Goal: Information Seeking & Learning: Find specific fact

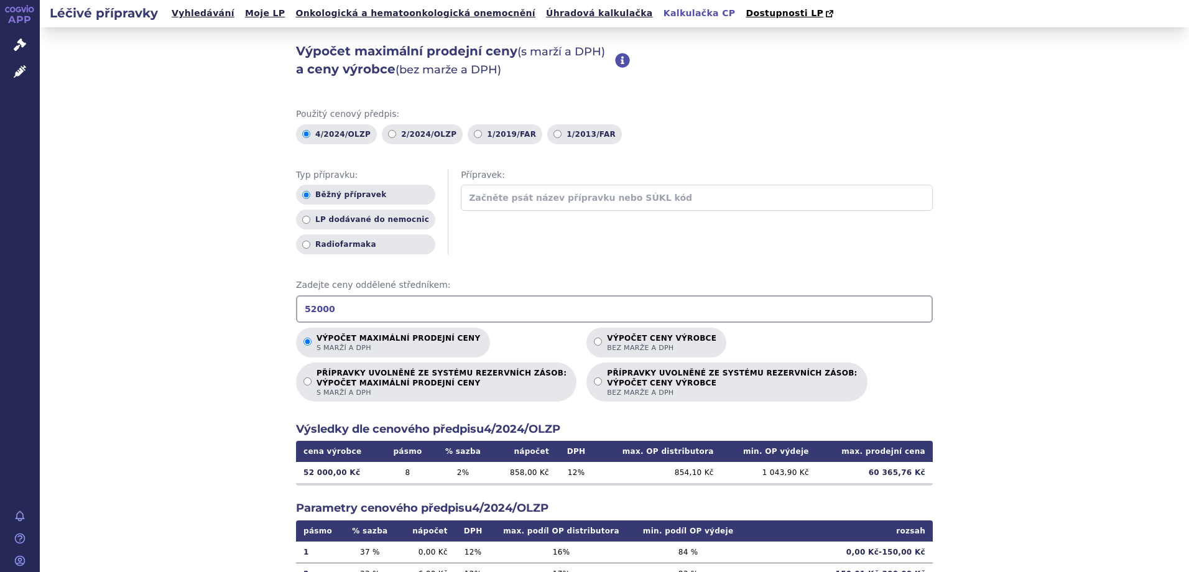
click at [121, 458] on div "Výpočet maximální prodejní ceny (s marží a DPH) a ceny výrobce (bez marže a DPH…" at bounding box center [614, 389] width 1149 height 725
click at [60, 43] on span "Správní řízení" at bounding box center [82, 45] width 84 height 26
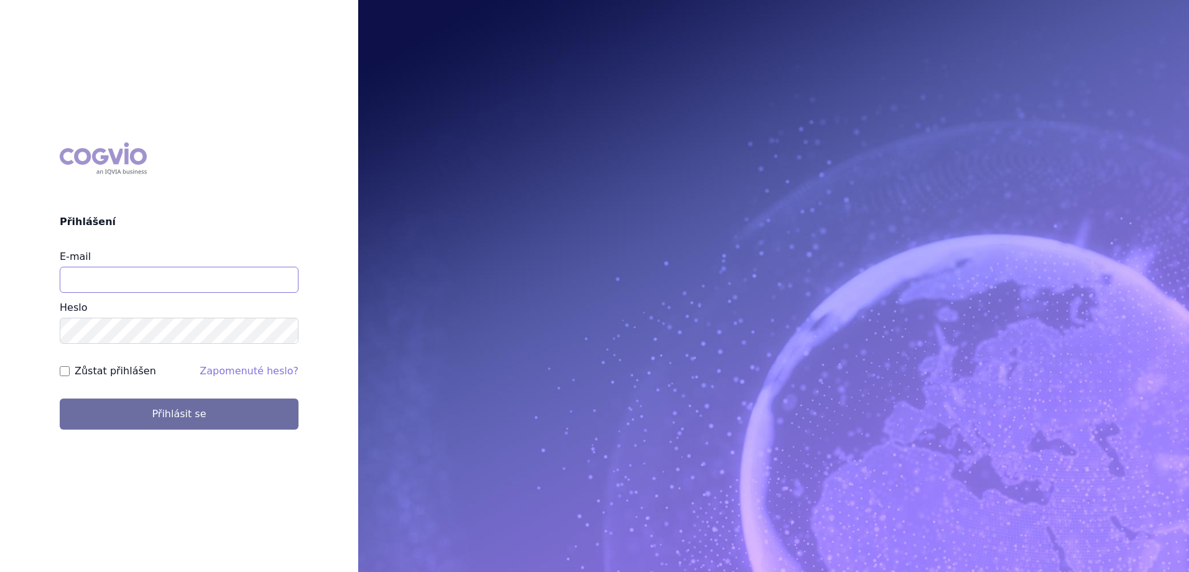
drag, startPoint x: 101, startPoint y: 278, endPoint x: 107, endPoint y: 287, distance: 11.2
click at [101, 278] on input "E-mail" at bounding box center [179, 280] width 239 height 26
type input "jan.strnad@ipsen.com"
click at [60, 398] on button "Přihlásit se" at bounding box center [179, 413] width 239 height 31
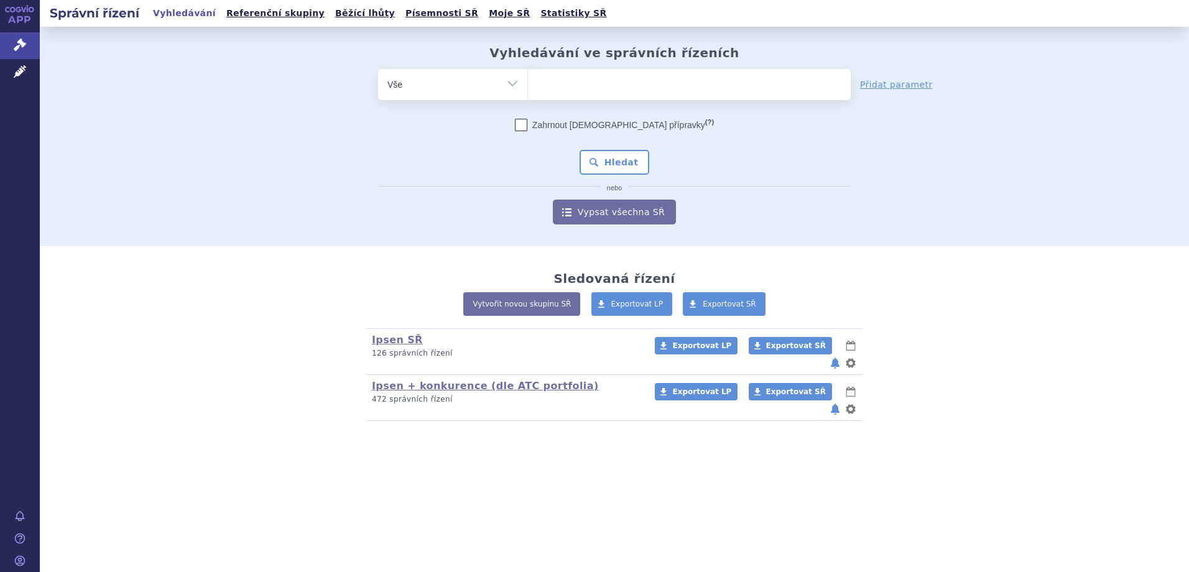
click at [643, 80] on ul at bounding box center [689, 82] width 323 height 26
click at [528, 80] on select at bounding box center [527, 83] width 1 height 31
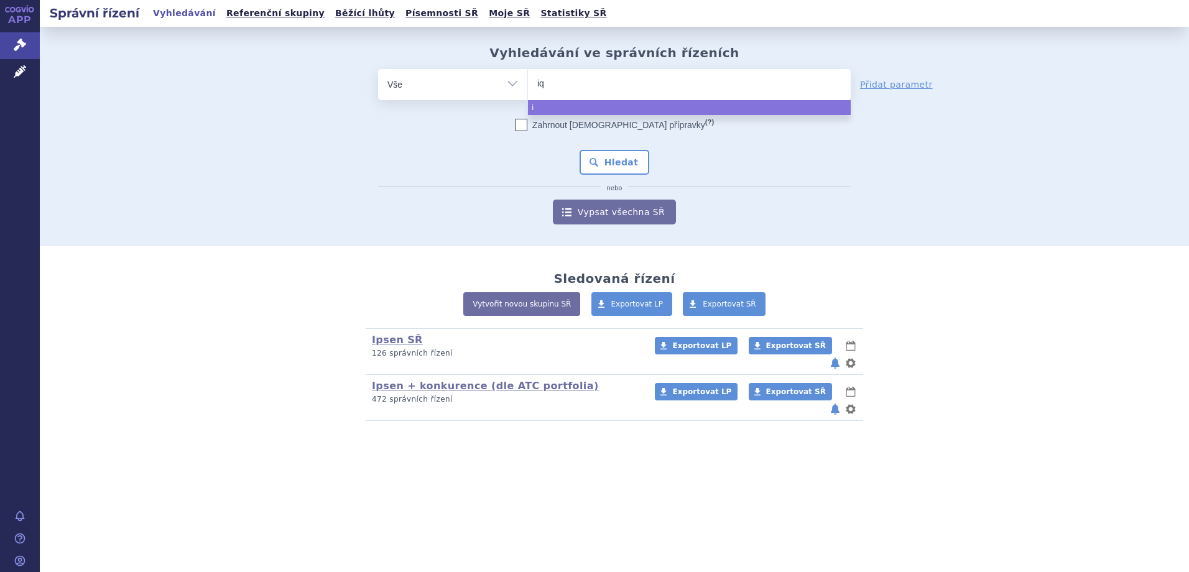
type input "iqi"
type input "iqirv"
type input "iqirvo"
select select "iqirvo"
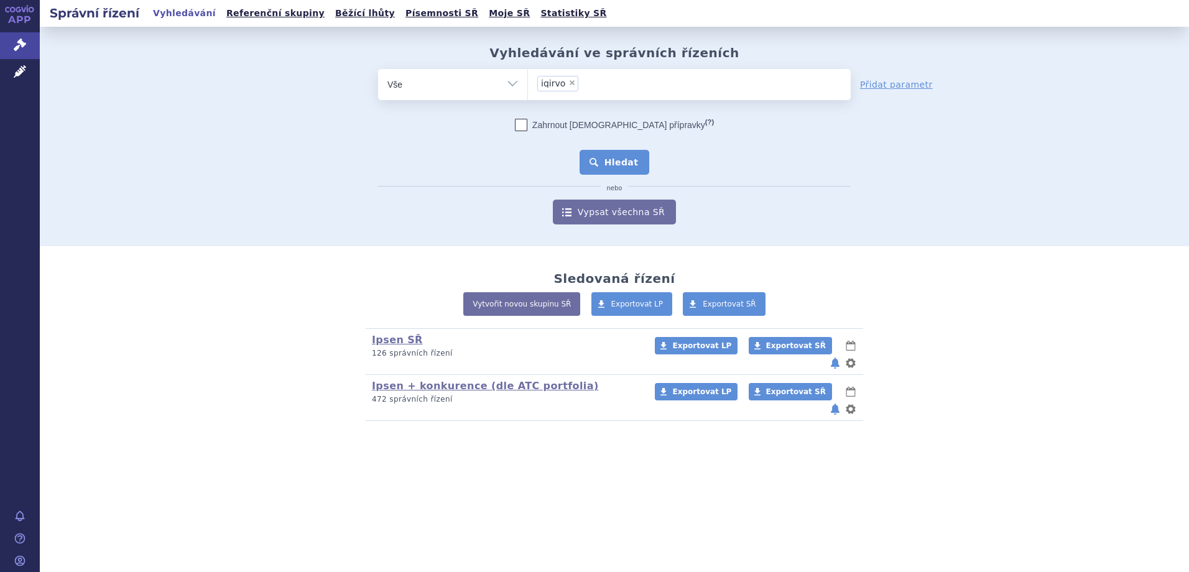
click at [604, 155] on button "Hledat" at bounding box center [614, 162] width 70 height 25
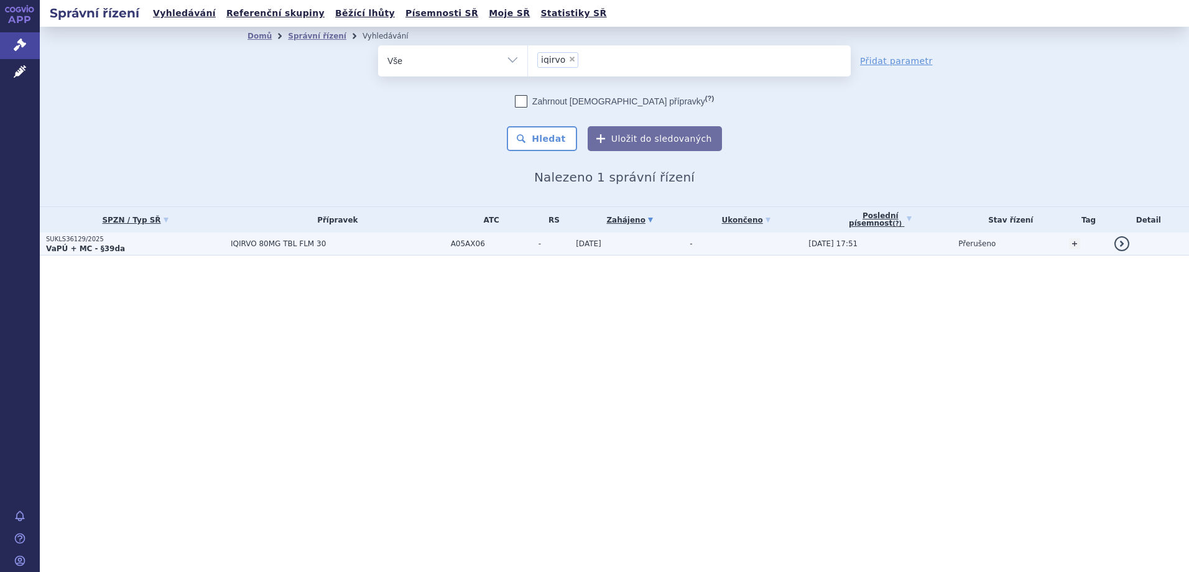
click at [180, 249] on p "VaPÚ + MC - §39da" at bounding box center [135, 249] width 178 height 10
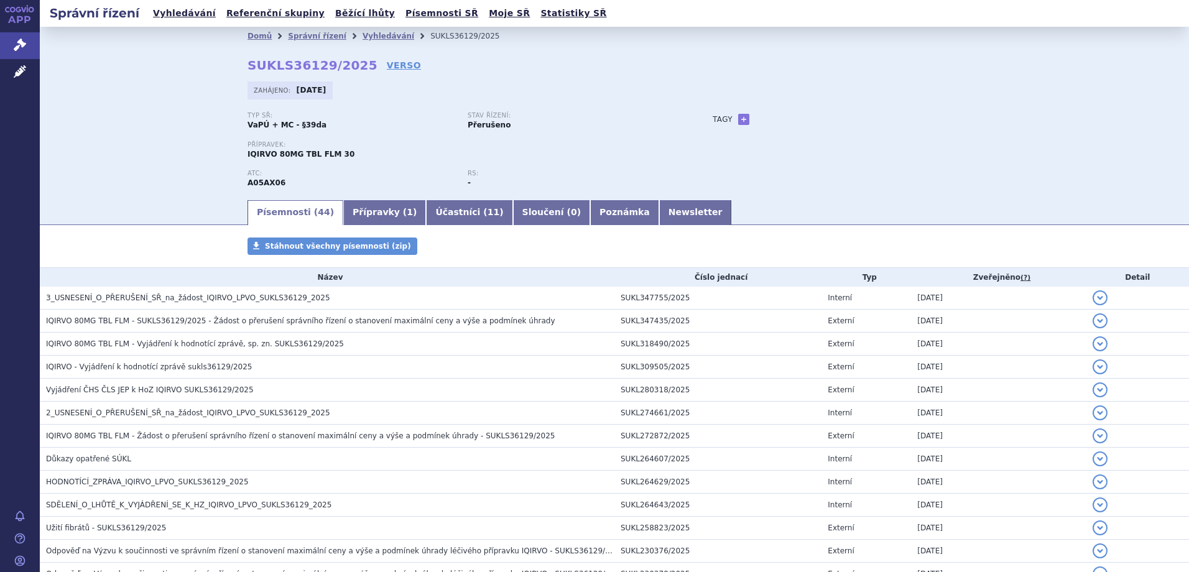
click at [313, 295] on h3 "3_USNESENÍ_O_PŘERUŠENÍ_SŘ_na_žádost_IQIRVO_LPVO_SUKLS36129_2025" at bounding box center [330, 298] width 568 height 12
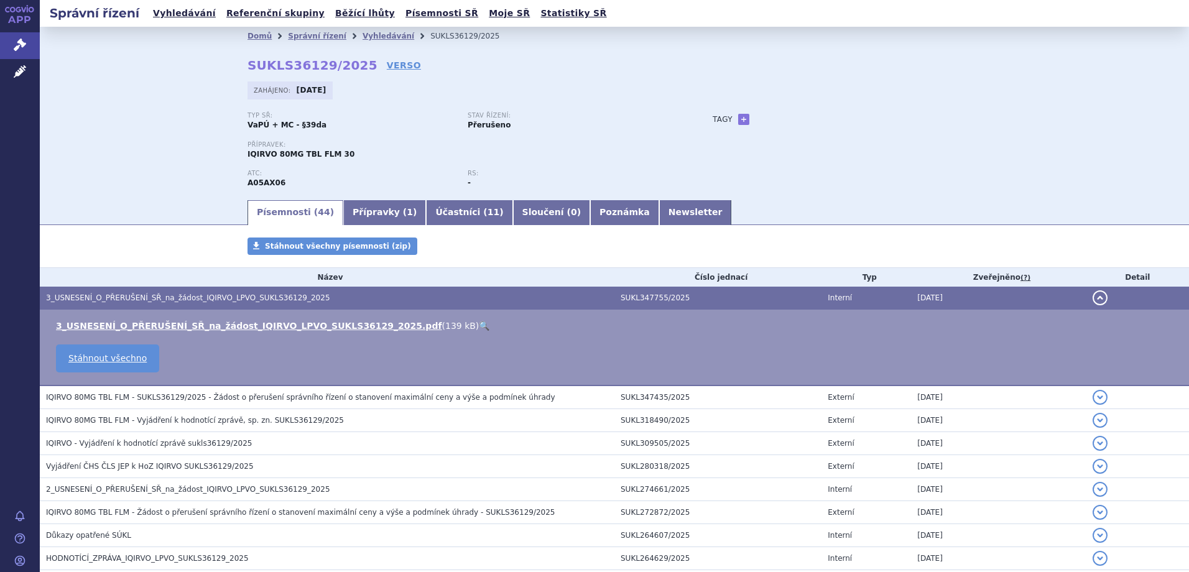
click at [479, 323] on link "🔍" at bounding box center [484, 326] width 11 height 10
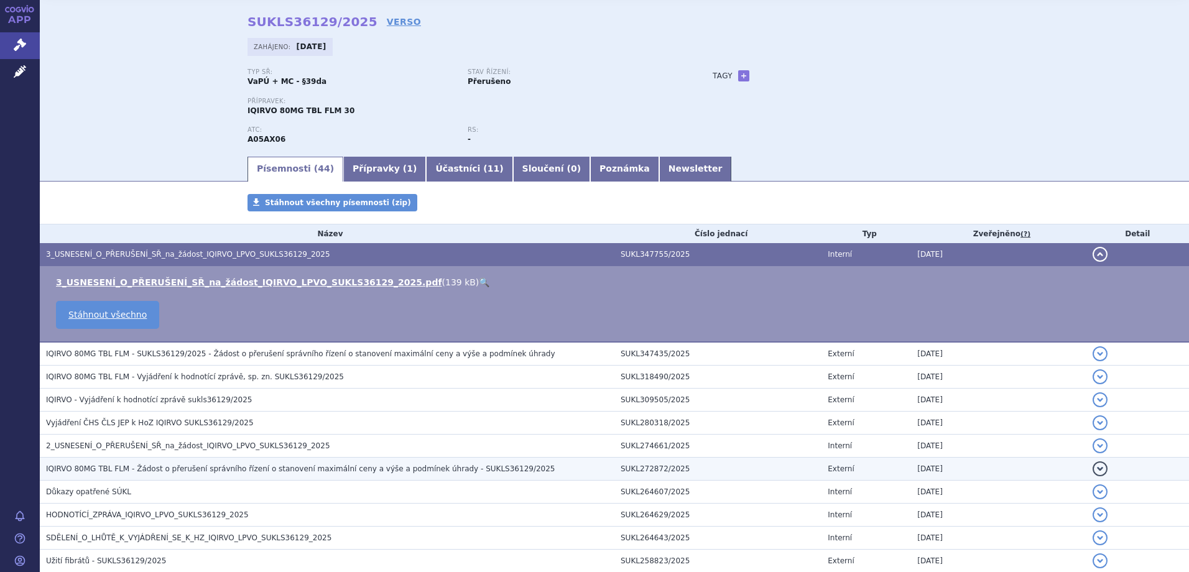
scroll to position [62, 0]
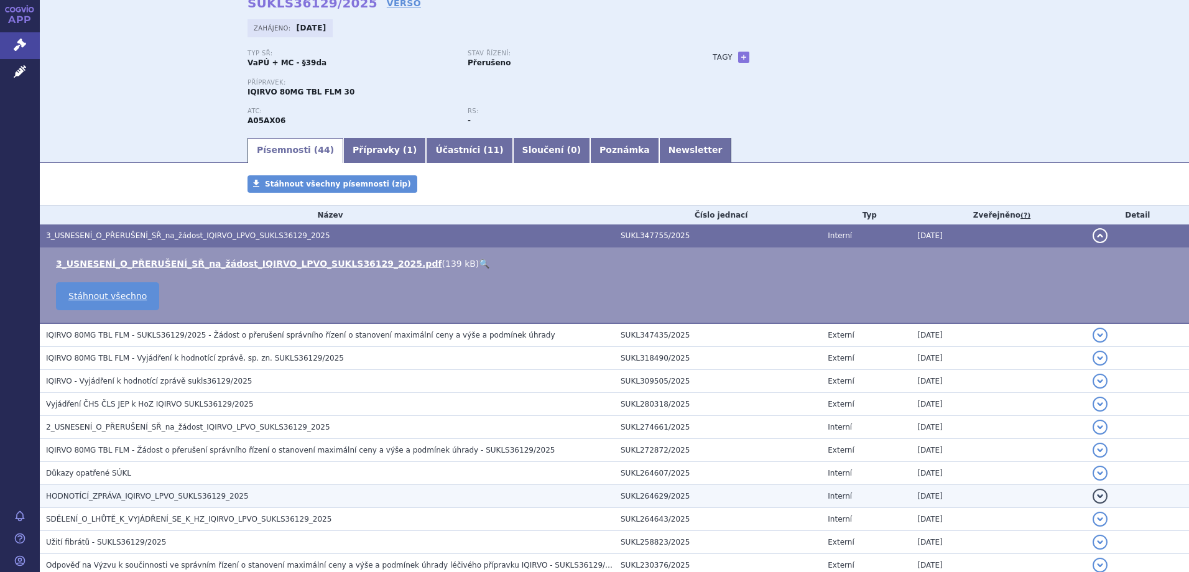
click at [183, 497] on span "HODNOTÍCÍ_ZPRÁVA_IQIRVO_LPVO_SUKLS36129_2025" at bounding box center [147, 496] width 203 height 9
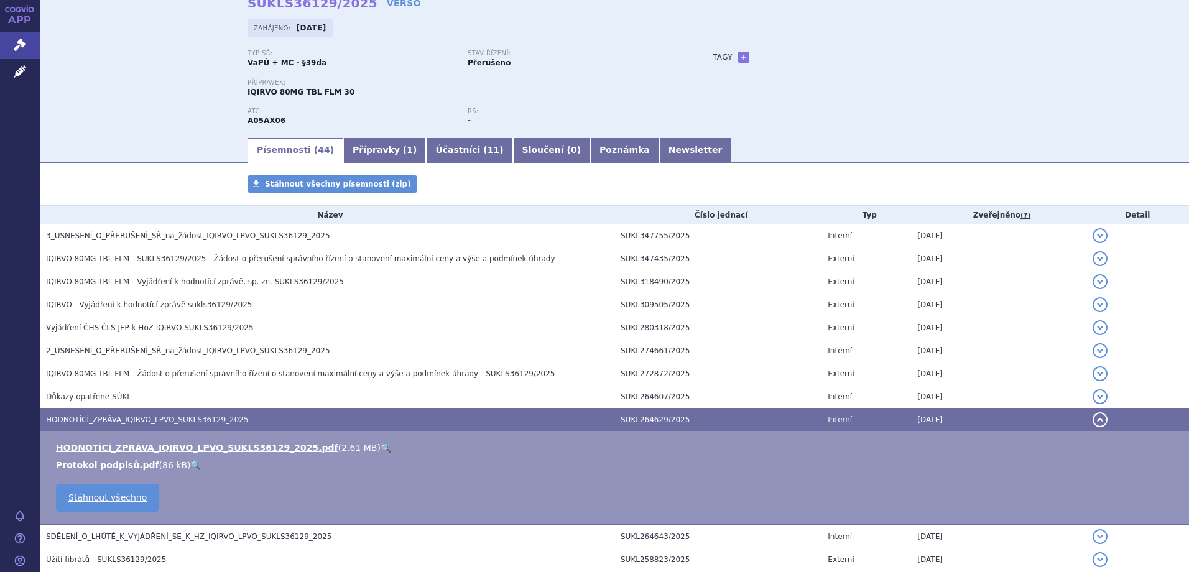
click at [380, 443] on link "🔍" at bounding box center [385, 448] width 11 height 10
